Goal: Transaction & Acquisition: Download file/media

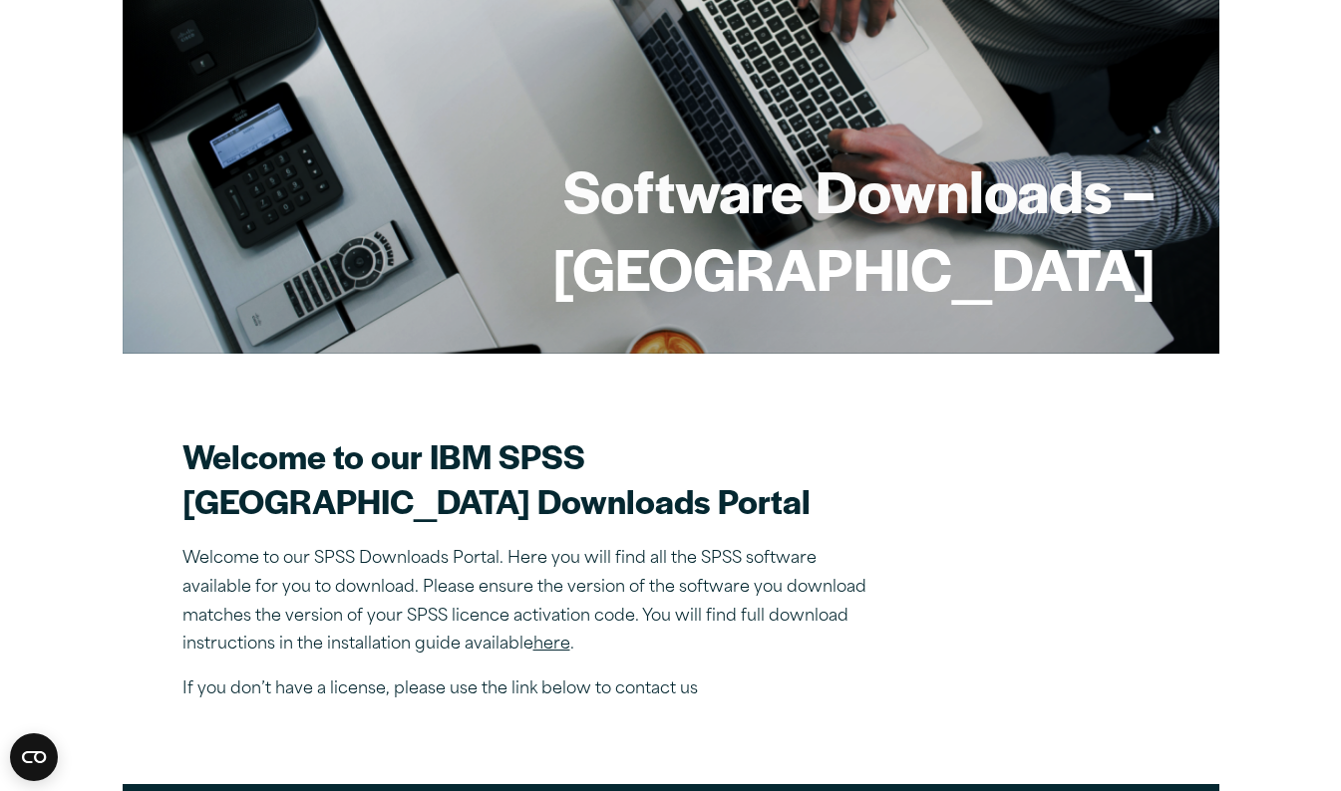
scroll to position [195, 0]
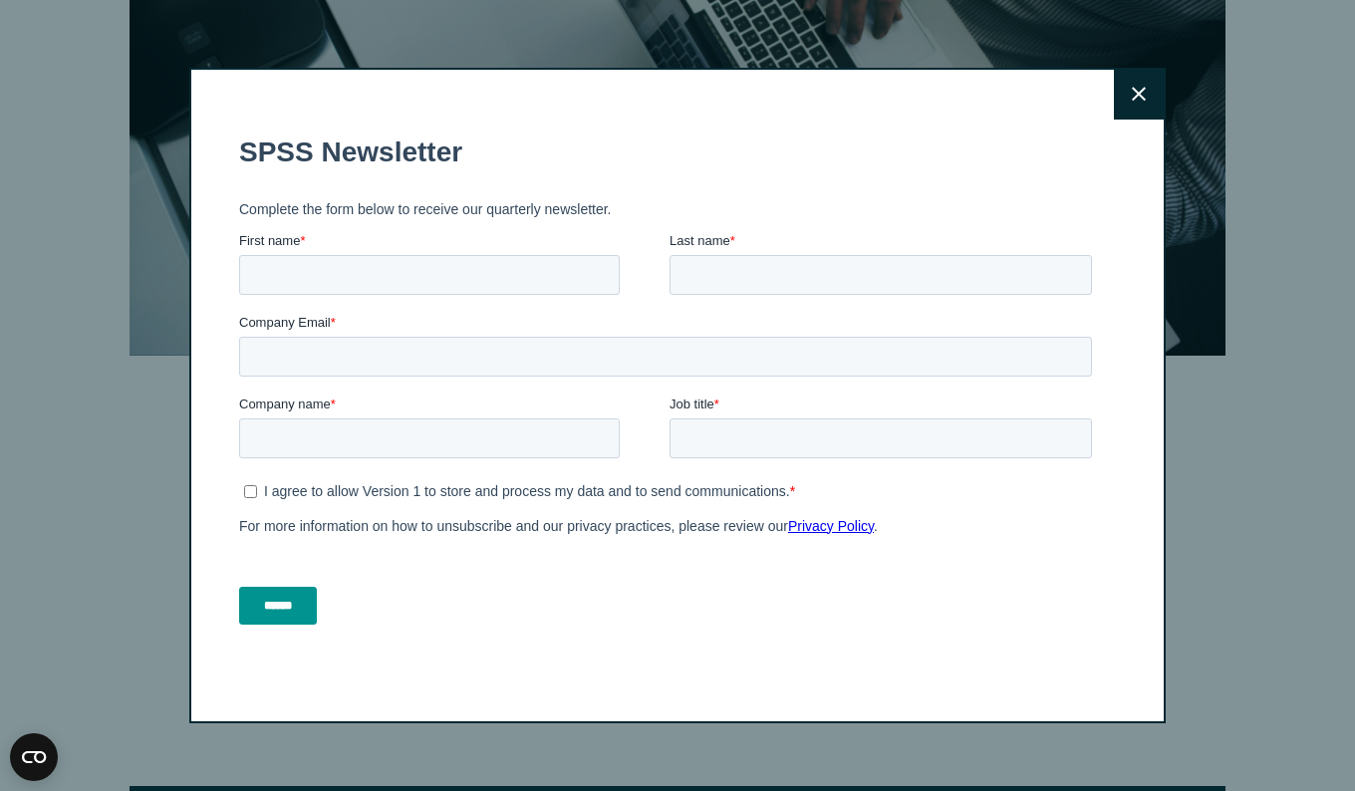
click at [1132, 89] on icon at bounding box center [1139, 95] width 14 height 14
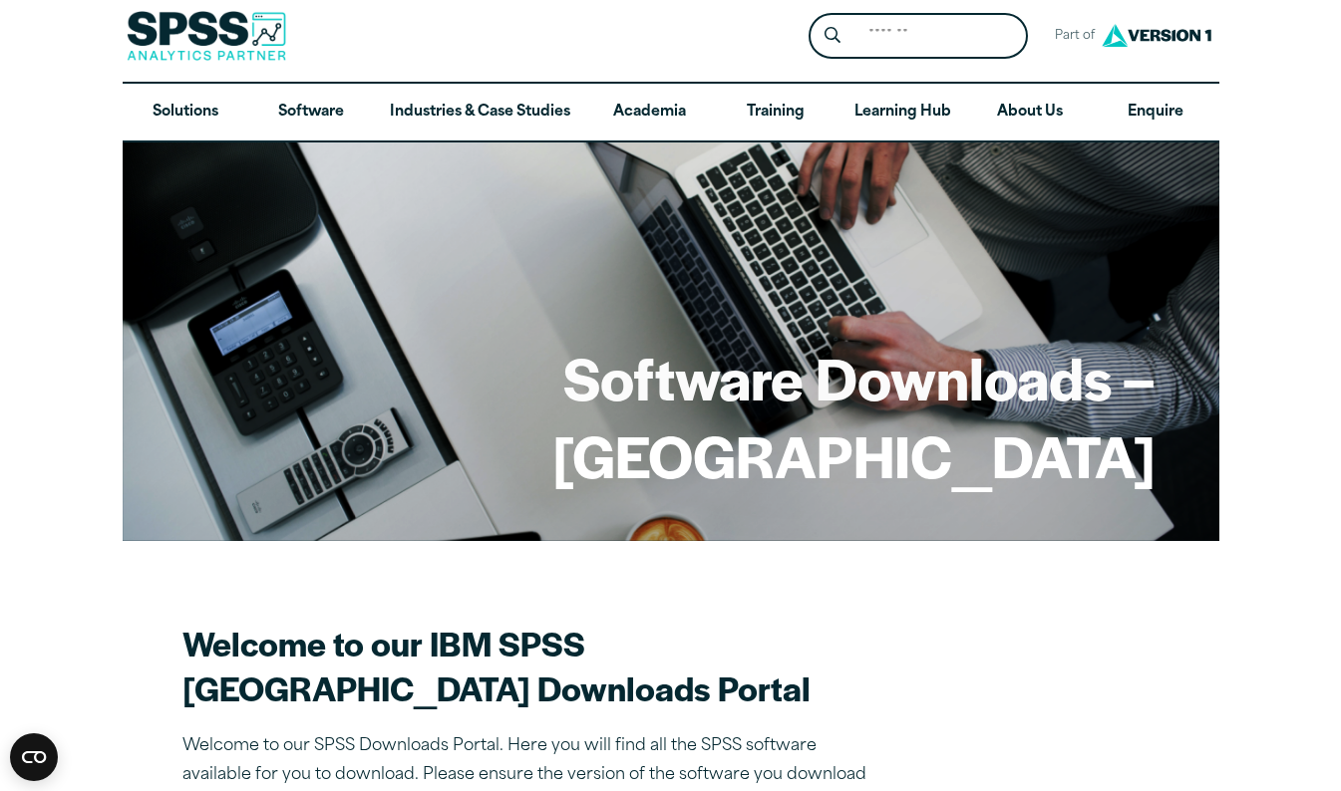
scroll to position [53, 0]
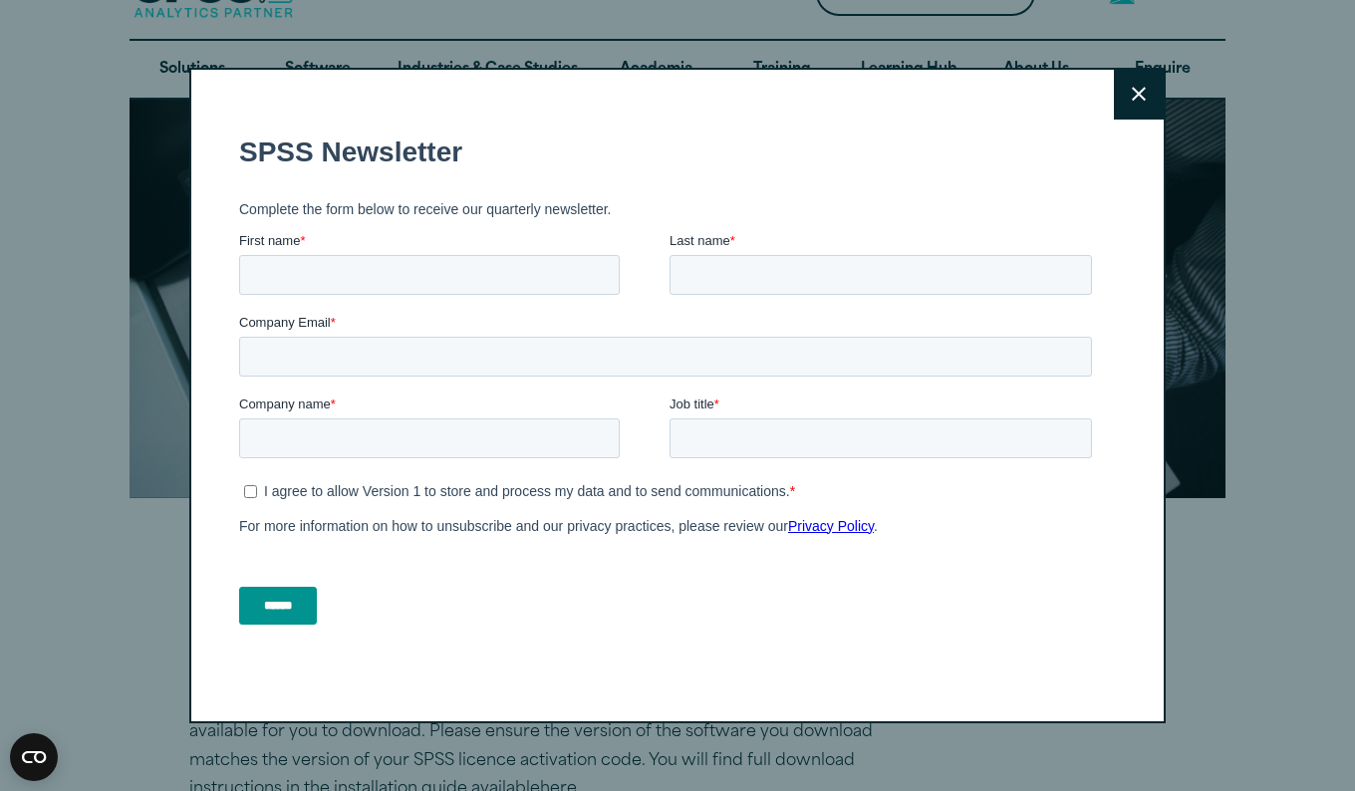
click at [1141, 88] on button "Close" at bounding box center [1139, 95] width 50 height 50
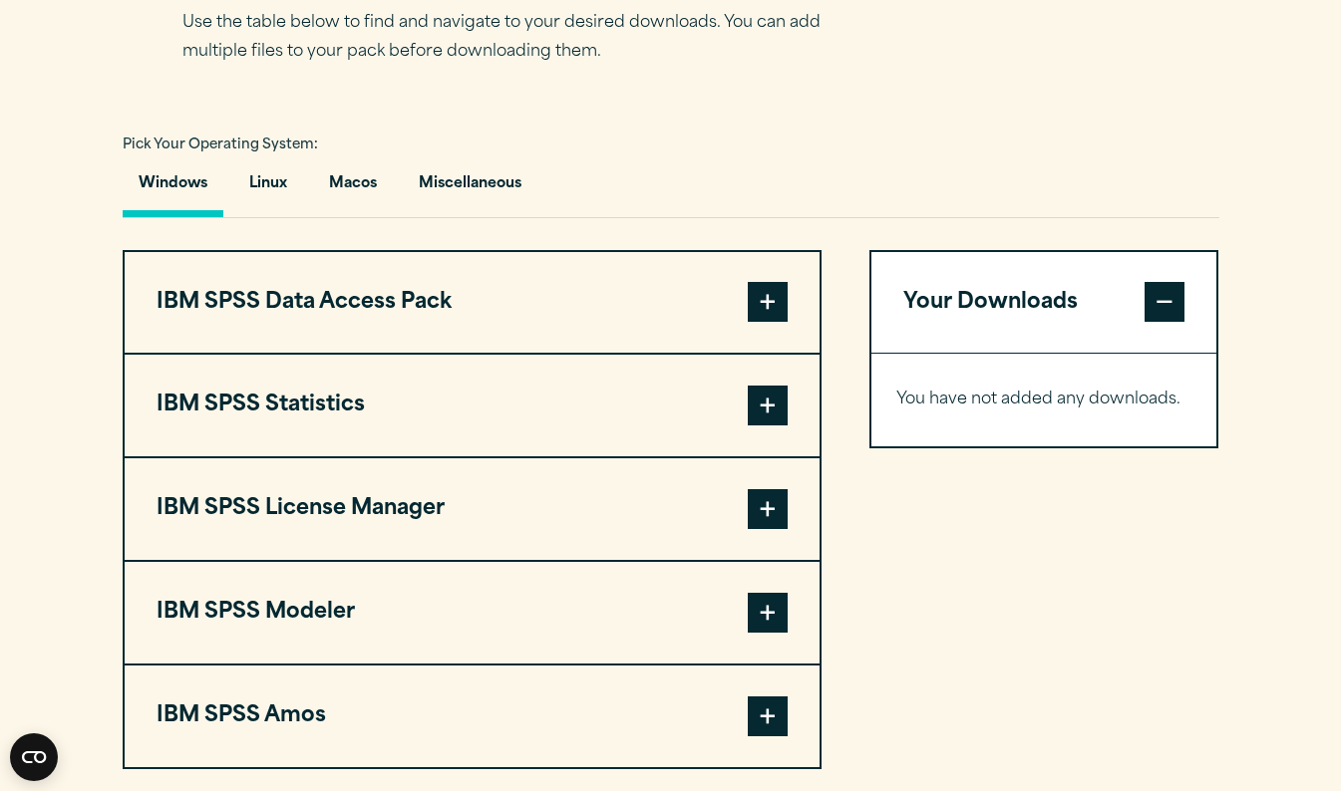
scroll to position [1339, 0]
click at [767, 427] on span at bounding box center [768, 407] width 40 height 40
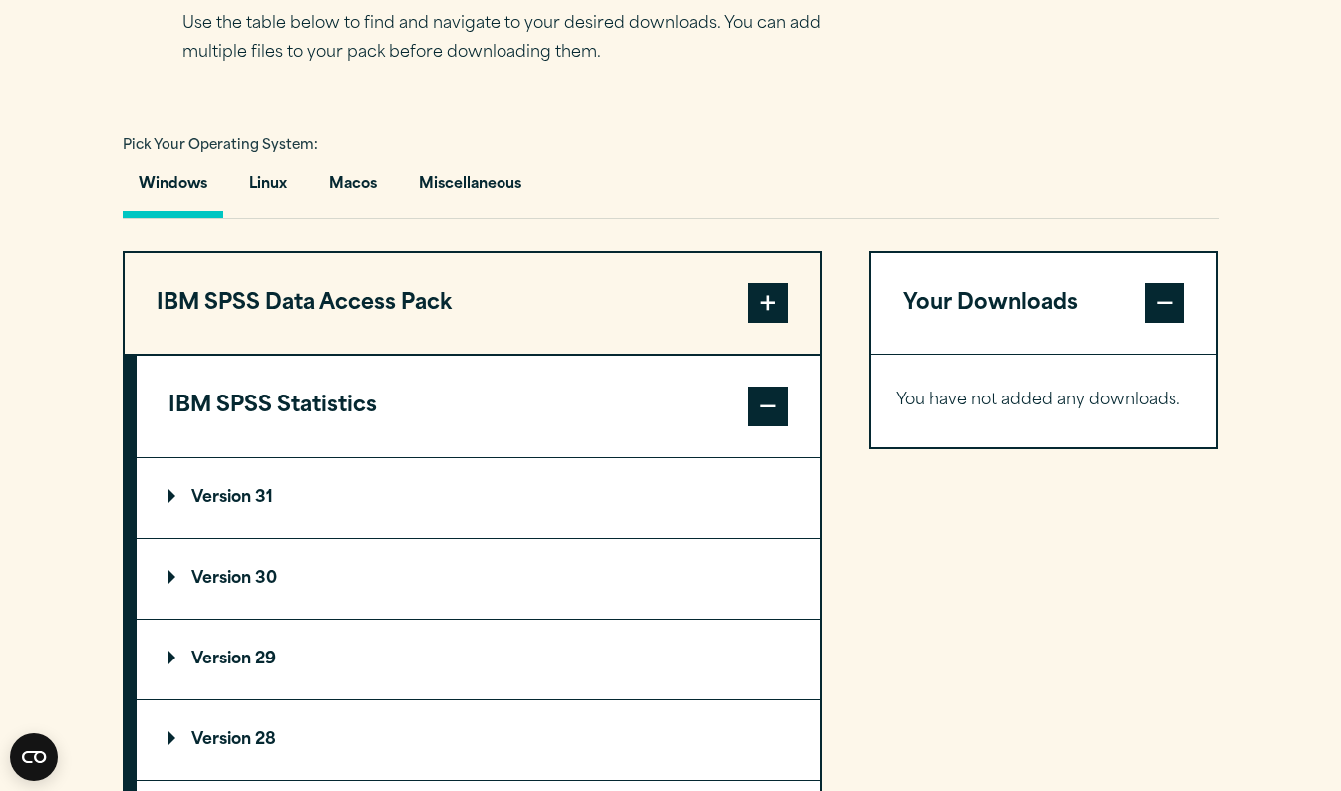
click at [249, 610] on summary "Version 30" at bounding box center [478, 579] width 683 height 80
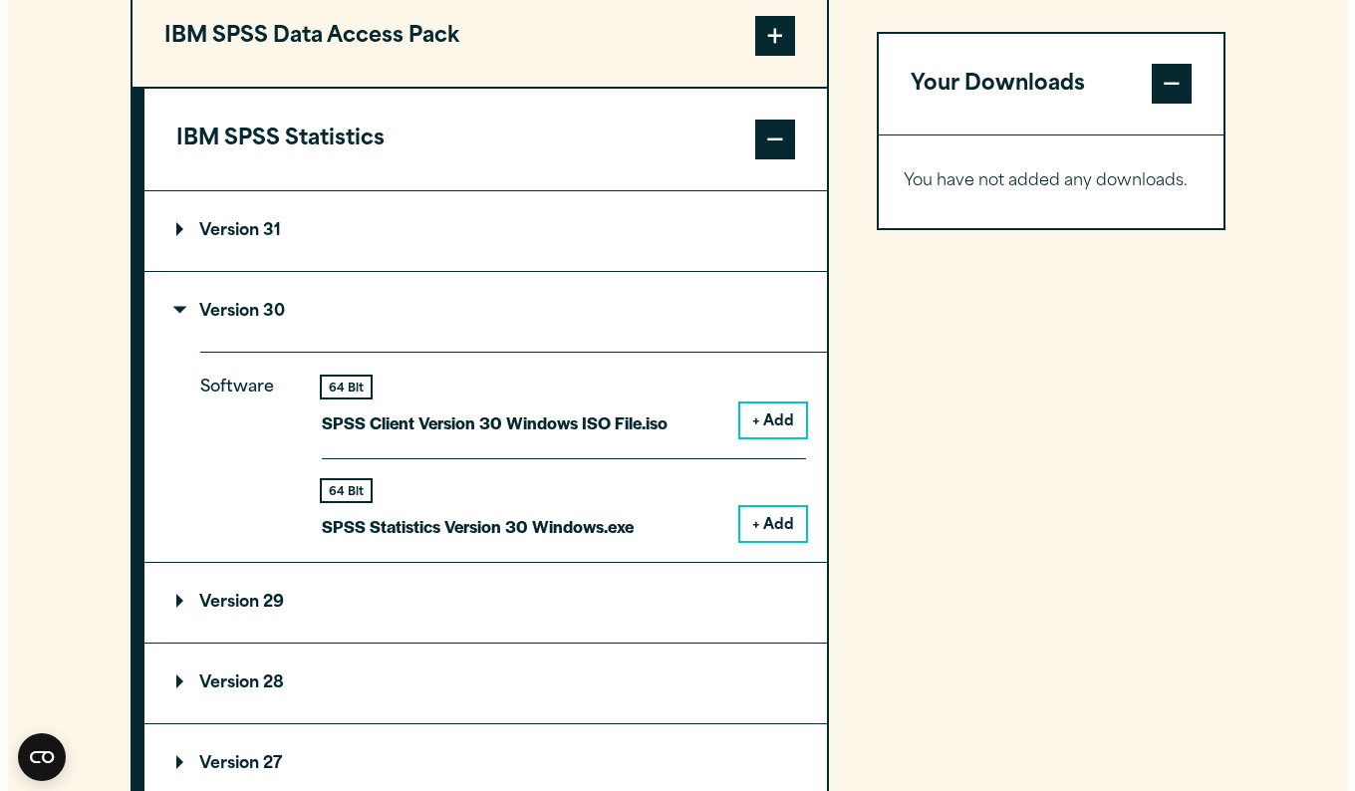
scroll to position [1611, 0]
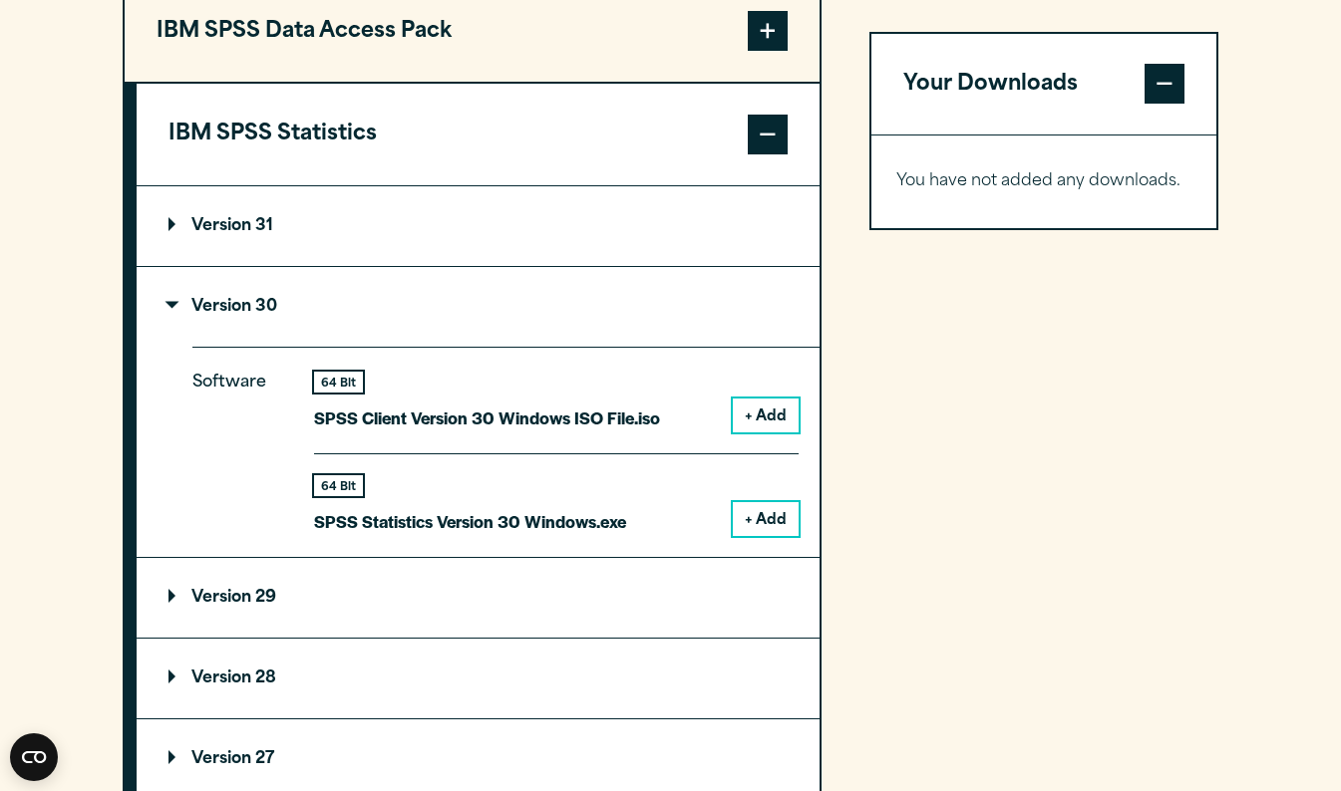
click at [768, 536] on button "+ Add" at bounding box center [766, 519] width 66 height 34
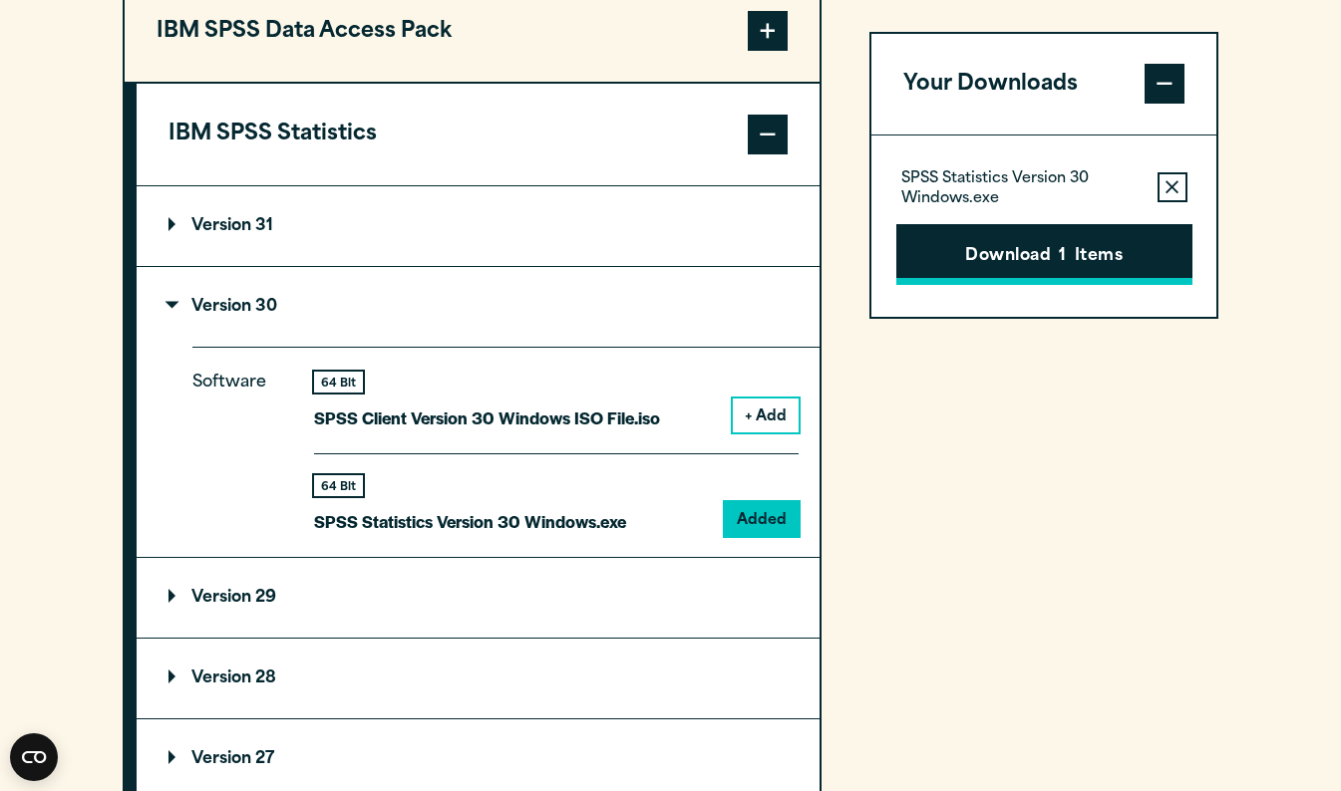
click at [1127, 247] on button "Download 1 Items" at bounding box center [1044, 255] width 296 height 62
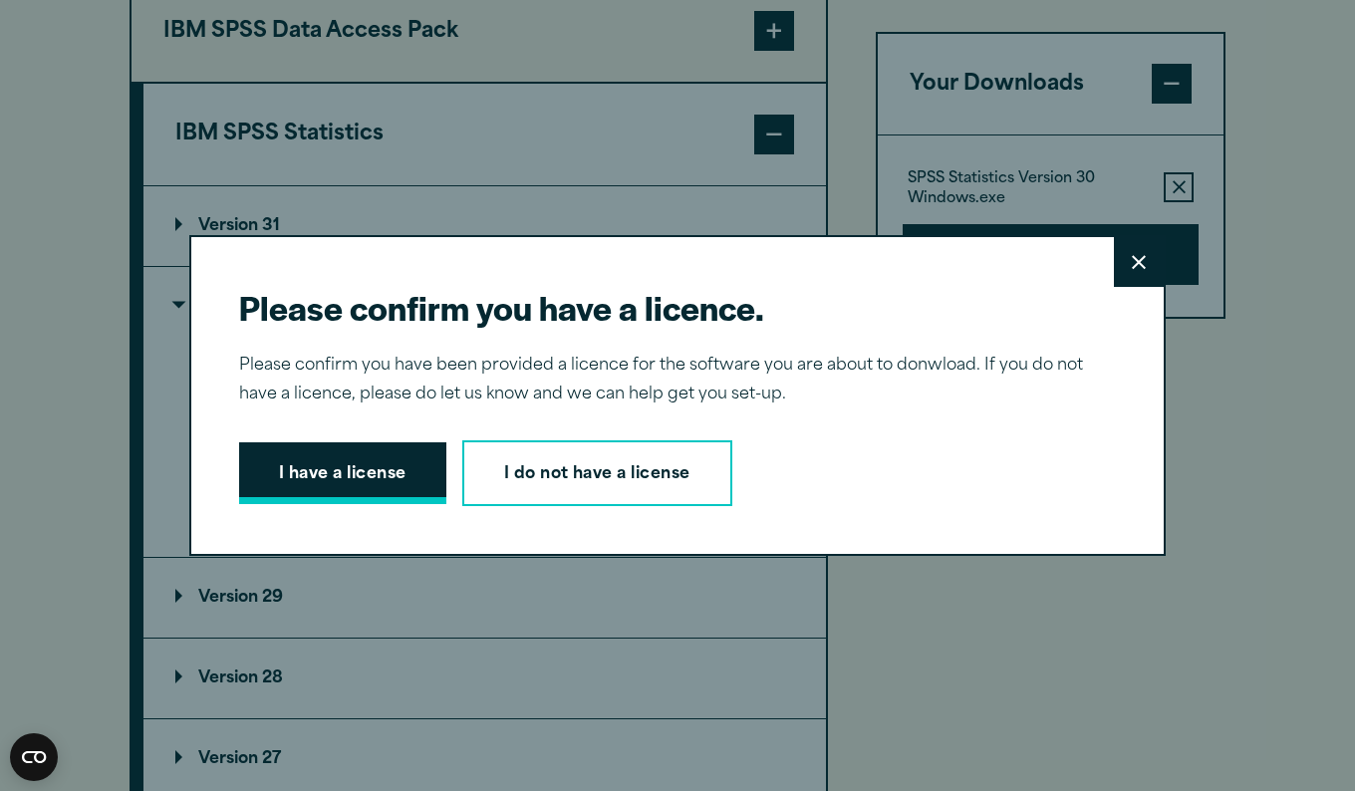
click at [363, 477] on button "I have a license" at bounding box center [342, 474] width 207 height 62
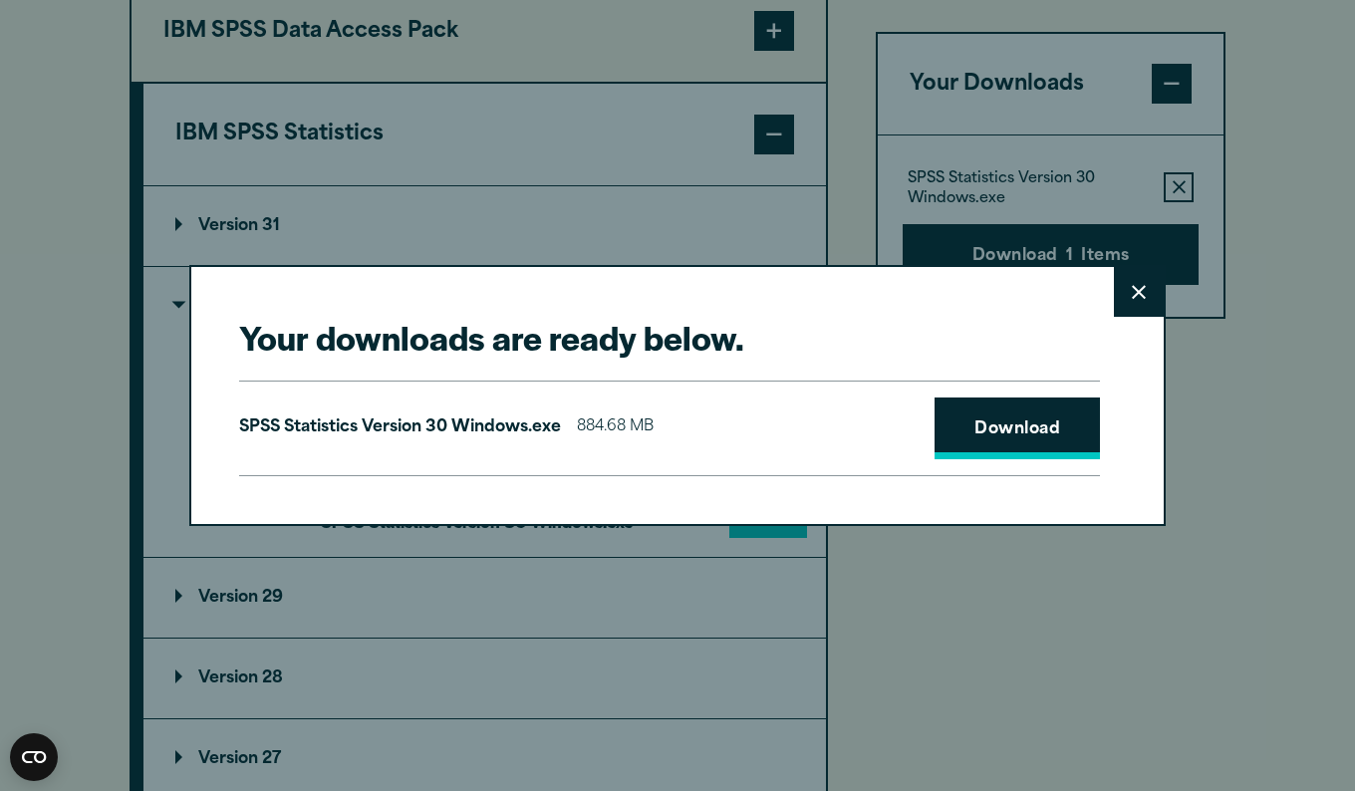
click at [962, 439] on link "Download" at bounding box center [1017, 429] width 165 height 62
